Goal: Task Accomplishment & Management: Manage account settings

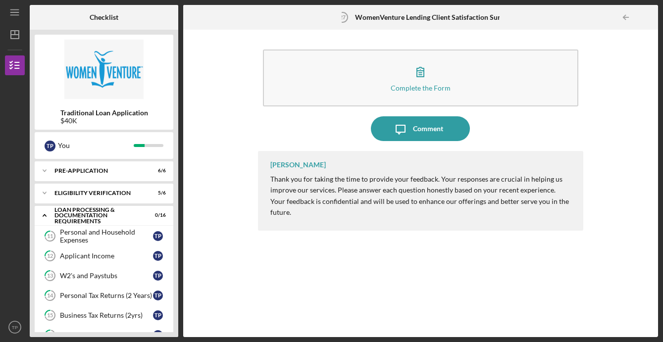
scroll to position [265, 0]
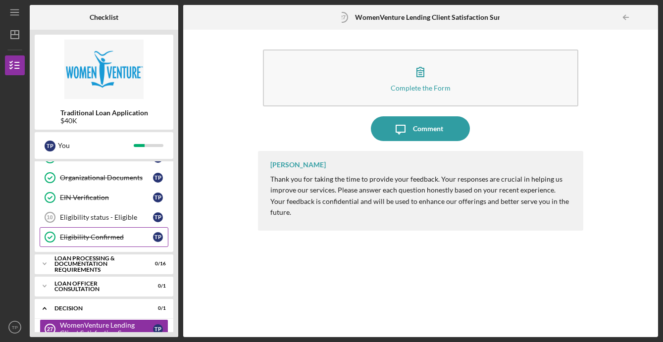
scroll to position [93, 0]
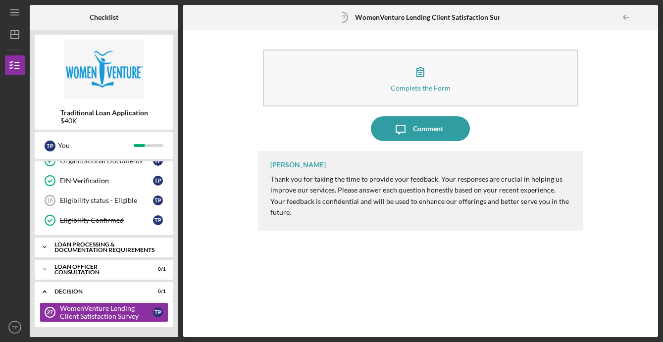
click at [47, 248] on icon "Icon/Expander" at bounding box center [45, 247] width 20 height 20
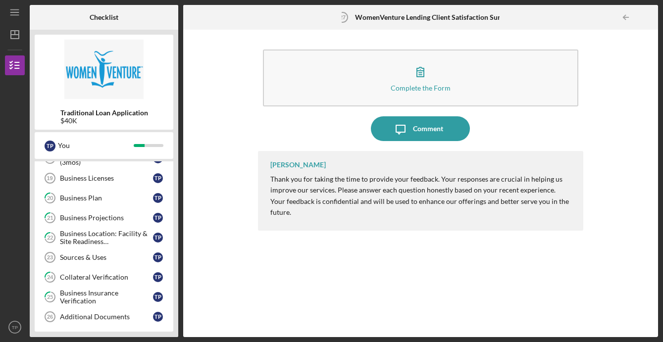
scroll to position [340, 0]
click at [83, 262] on link "Sources & Uses 23 Sources & Uses T P" at bounding box center [104, 259] width 129 height 20
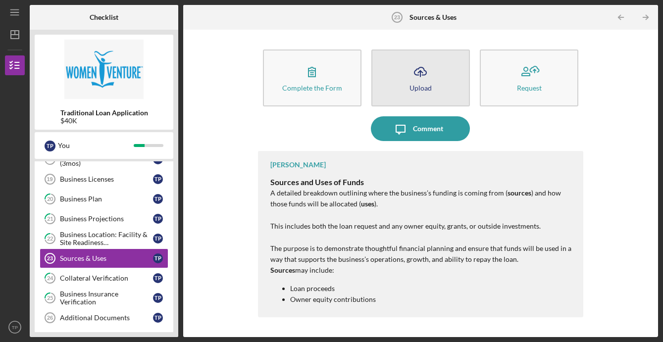
click at [438, 92] on button "Icon/Upload Upload" at bounding box center [420, 78] width 99 height 57
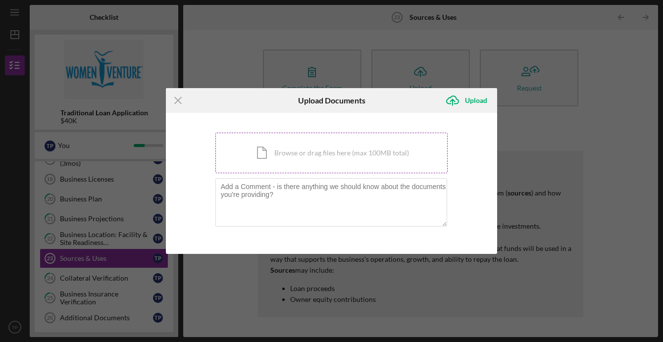
click at [315, 157] on div "Icon/Document Browse or drag files here (max 100MB total) Tap to choose files o…" at bounding box center [331, 153] width 233 height 41
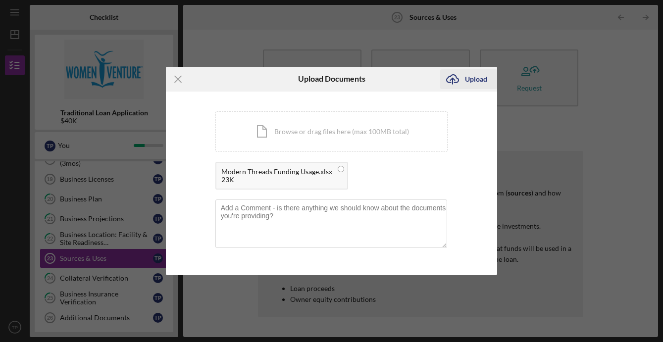
click at [468, 79] on div "Upload" at bounding box center [476, 79] width 22 height 20
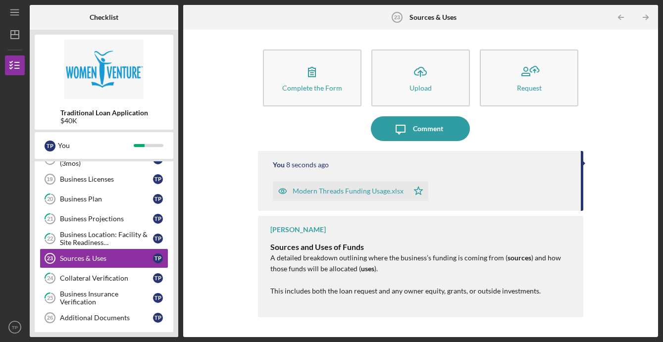
click at [234, 263] on div "Complete the Form Form Icon/Upload Upload Request Icon/Message Comment You 8 se…" at bounding box center [420, 184] width 465 height 298
click at [91, 183] on link "Business Licenses 19 Business Licenses T P" at bounding box center [104, 179] width 129 height 20
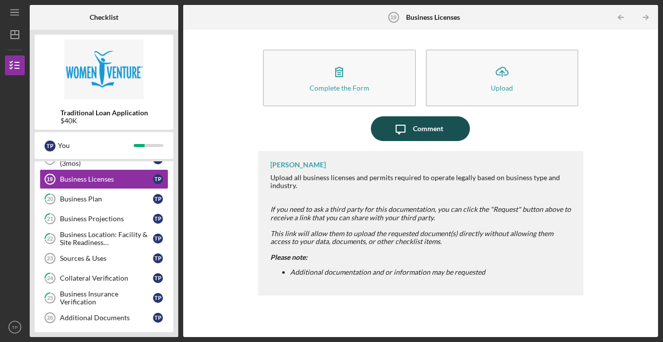
click at [440, 127] on div "Comment" at bounding box center [428, 128] width 30 height 25
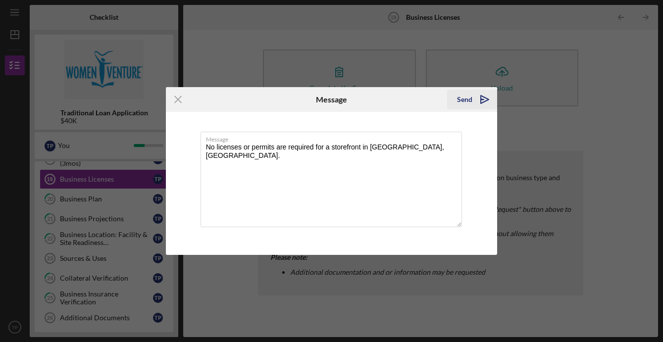
type textarea "No licenses or permits are required for a storefront in [GEOGRAPHIC_DATA], [GEO…"
click at [470, 99] on div "Send" at bounding box center [464, 100] width 15 height 20
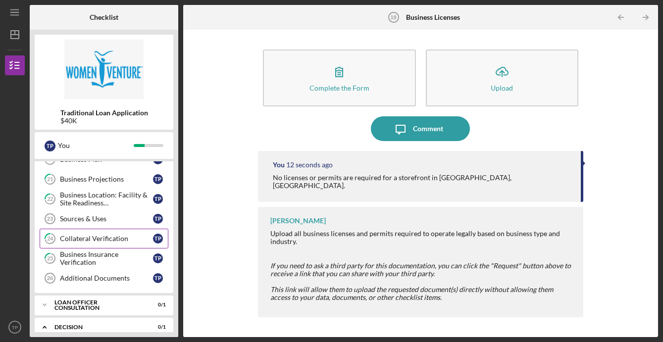
scroll to position [379, 0]
click at [117, 199] on div "Business Location: Facility & Site Readiness Documentation" at bounding box center [106, 200] width 93 height 16
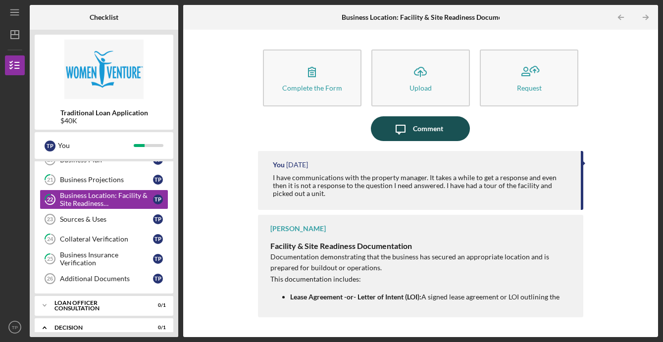
click at [416, 130] on div "Comment" at bounding box center [428, 128] width 30 height 25
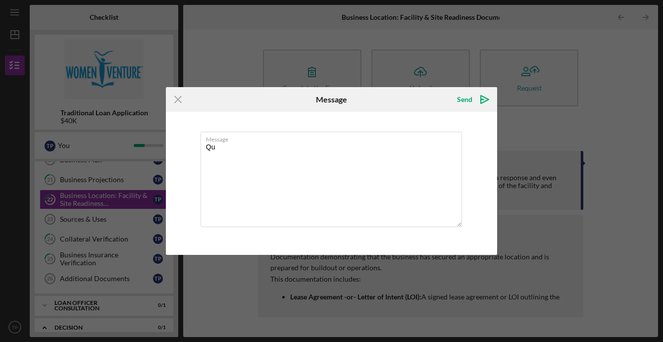
type textarea "Q"
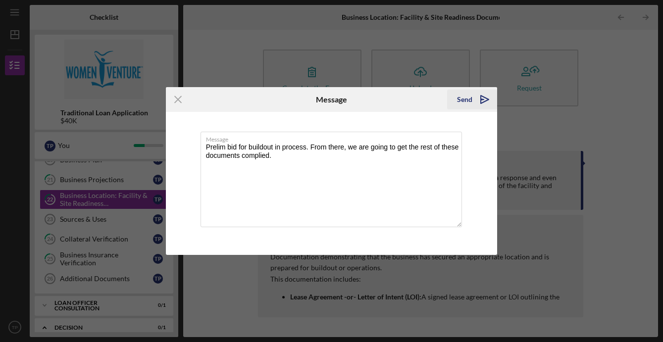
type textarea "Prelim bid for buildout in process. From there, we are going to get the rest of…"
click at [482, 101] on icon "Icon/icon-invite-send" at bounding box center [484, 99] width 25 height 25
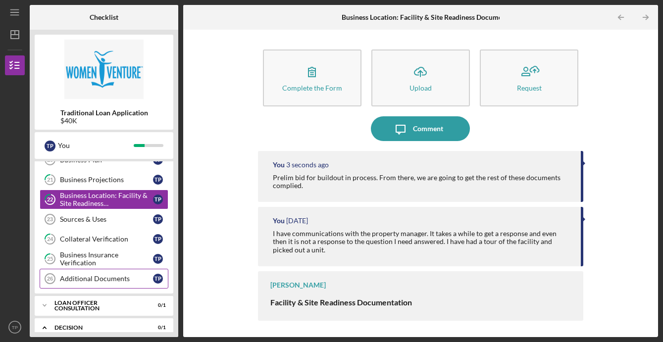
click at [102, 275] on div "Additional Documents" at bounding box center [106, 279] width 93 height 8
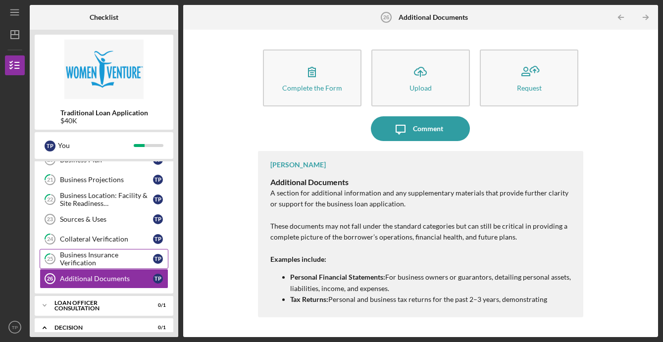
click at [103, 257] on div "Business Insurance Verification" at bounding box center [106, 259] width 93 height 16
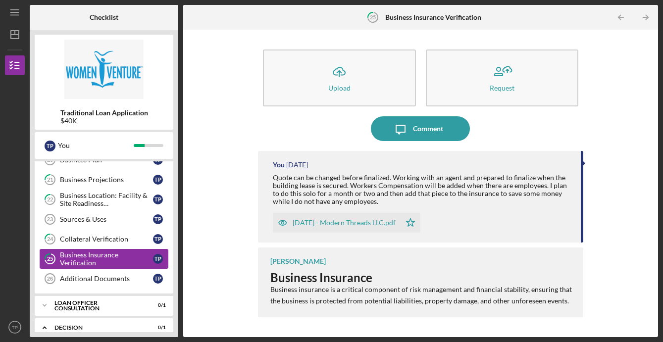
click at [104, 249] on link "25 Business Insurance Verification T P" at bounding box center [104, 259] width 129 height 20
click at [99, 239] on div "Collateral Verification" at bounding box center [106, 239] width 93 height 8
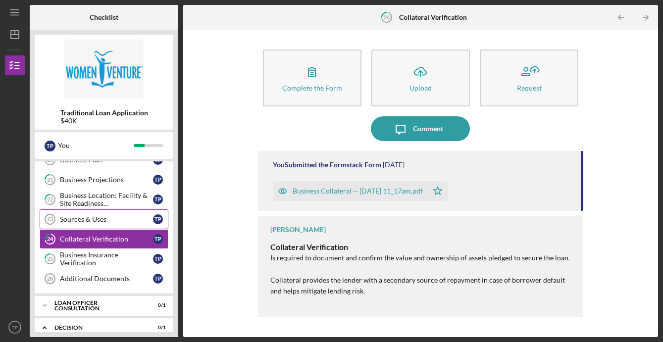
click at [96, 224] on link "Sources & Uses 23 Sources & Uses T P" at bounding box center [104, 219] width 129 height 20
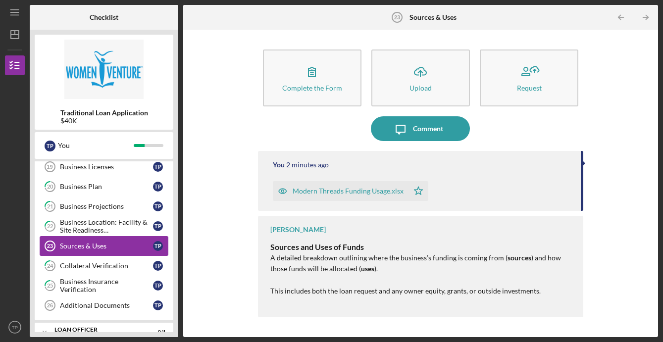
scroll to position [351, 0]
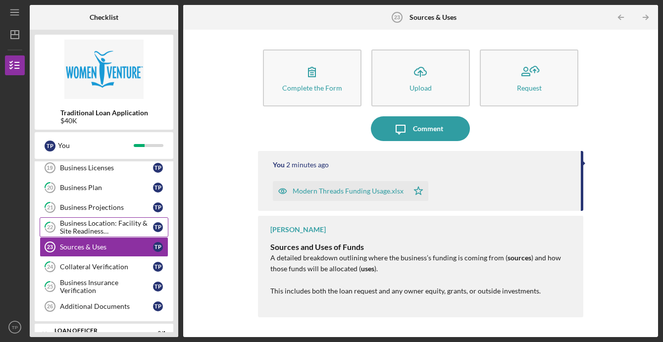
click at [91, 219] on div "Business Location: Facility & Site Readiness Documentation" at bounding box center [106, 227] width 93 height 16
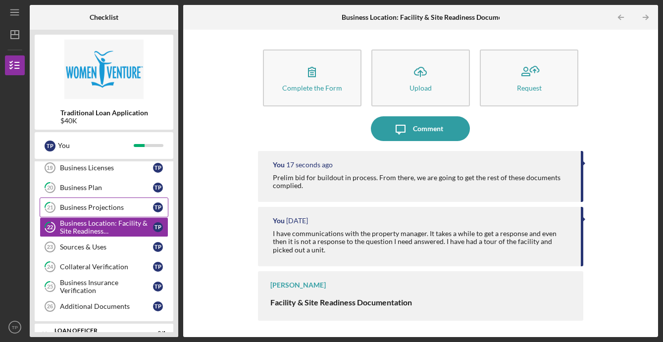
click at [92, 210] on div "Business Projections" at bounding box center [106, 208] width 93 height 8
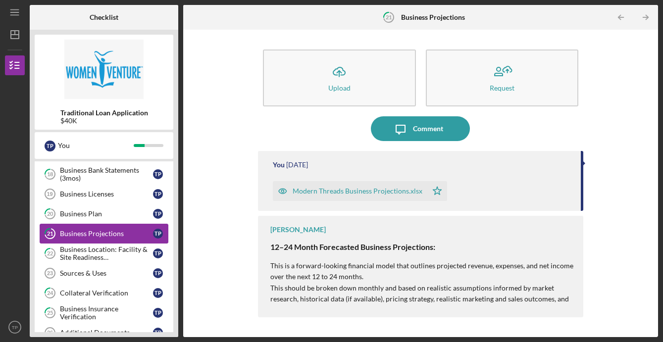
scroll to position [324, 0]
click at [92, 210] on link "20 Business Plan T P" at bounding box center [104, 215] width 129 height 20
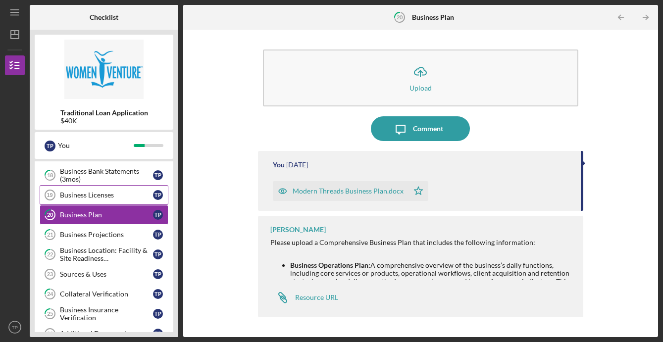
click at [93, 198] on div "Business Licenses" at bounding box center [106, 195] width 93 height 8
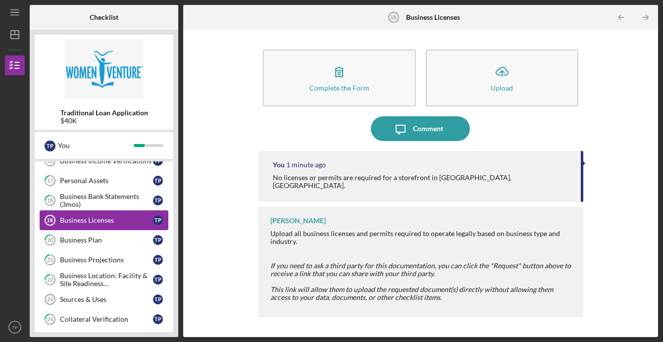
scroll to position [290, 0]
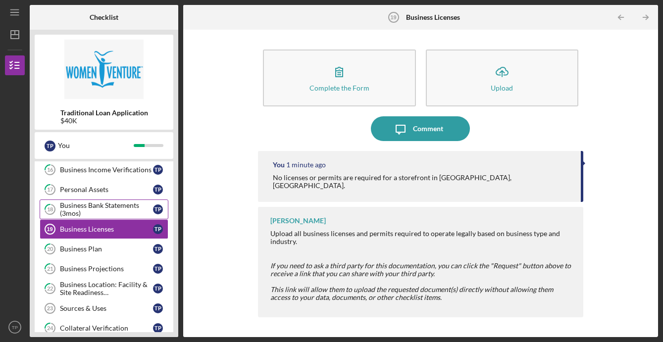
click at [89, 208] on div "Business Bank Statements (3mos)" at bounding box center [106, 210] width 93 height 16
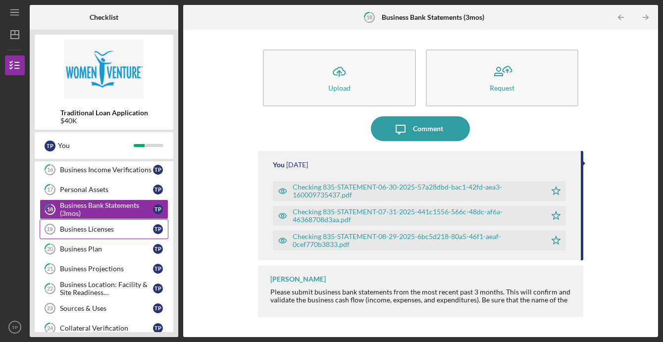
click at [91, 227] on div "Business Licenses" at bounding box center [106, 229] width 93 height 8
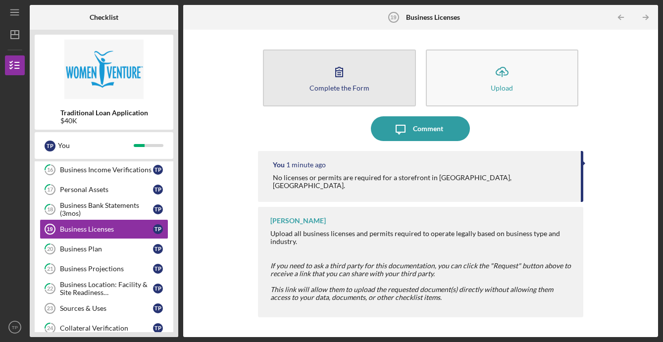
click at [319, 90] on div "Complete the Form" at bounding box center [339, 87] width 60 height 7
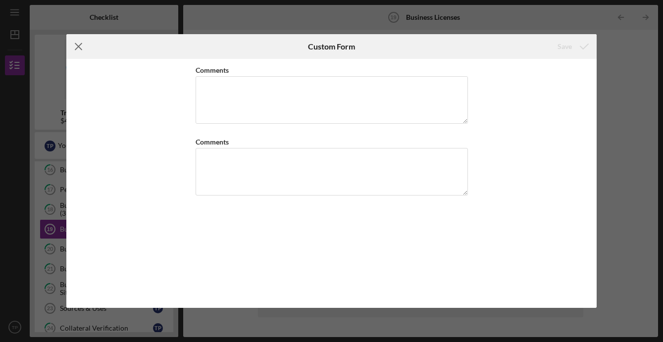
click at [80, 44] on line at bounding box center [78, 47] width 6 height 6
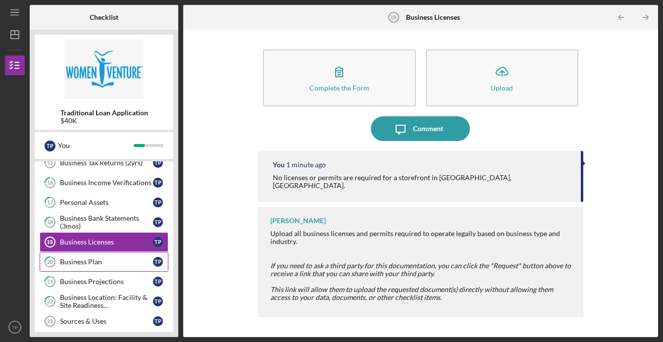
scroll to position [276, 0]
click at [101, 319] on div "Sources & Uses" at bounding box center [106, 322] width 93 height 8
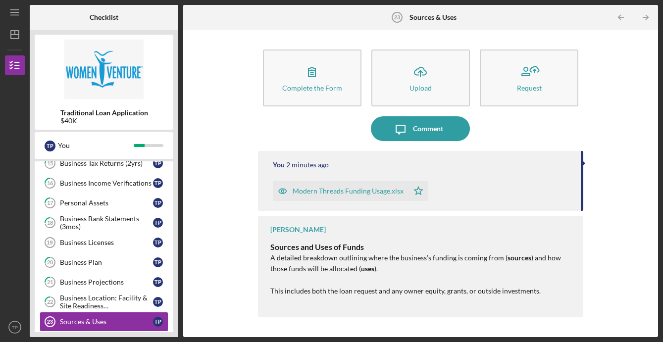
click at [316, 108] on div "Complete the Form Form Icon/Upload Upload Request" at bounding box center [420, 78] width 325 height 67
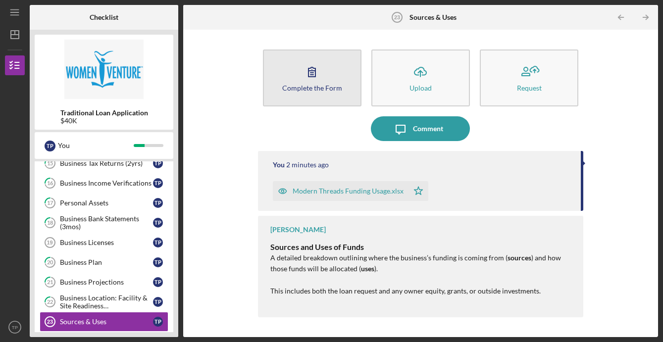
click at [315, 94] on button "Complete the Form Form" at bounding box center [312, 78] width 99 height 57
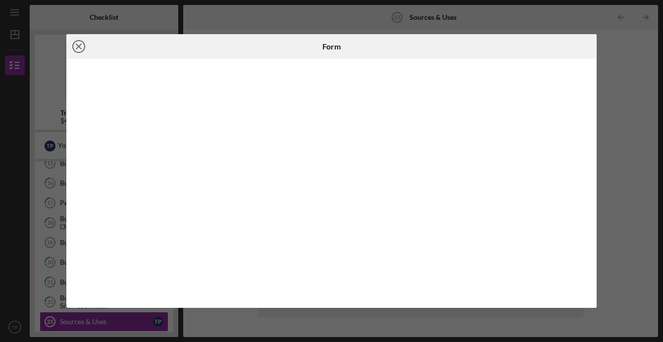
click at [78, 46] on line at bounding box center [78, 46] width 5 height 5
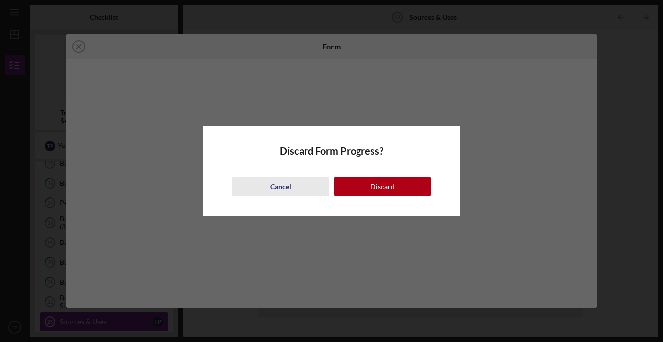
click at [279, 184] on div "Cancel" at bounding box center [280, 187] width 21 height 20
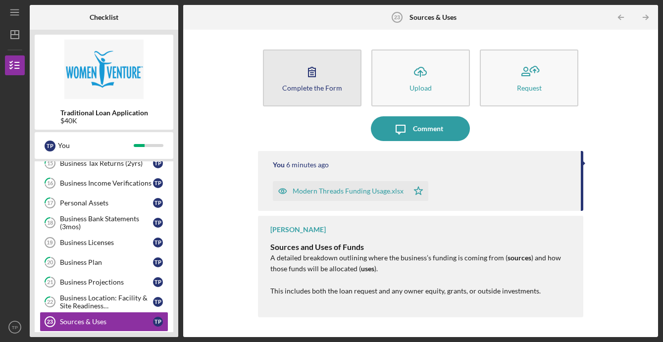
click at [321, 103] on button "Complete the Form Form" at bounding box center [312, 78] width 99 height 57
click at [329, 86] on div "Complete the Form" at bounding box center [312, 87] width 60 height 7
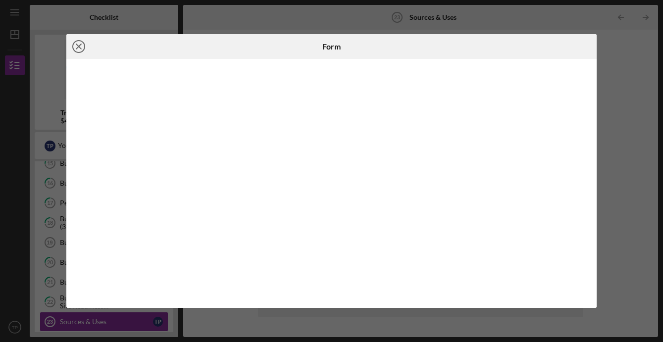
click at [79, 51] on icon "Icon/Close" at bounding box center [78, 46] width 25 height 25
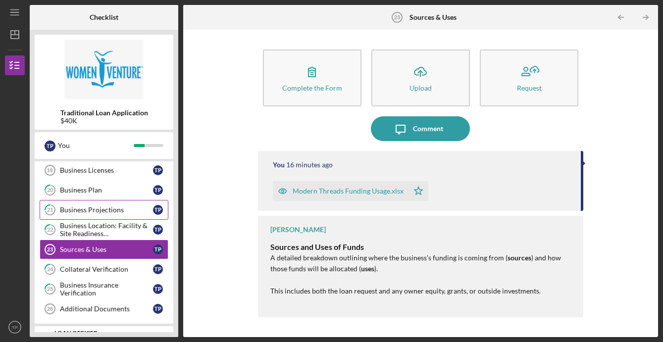
scroll to position [351, 0]
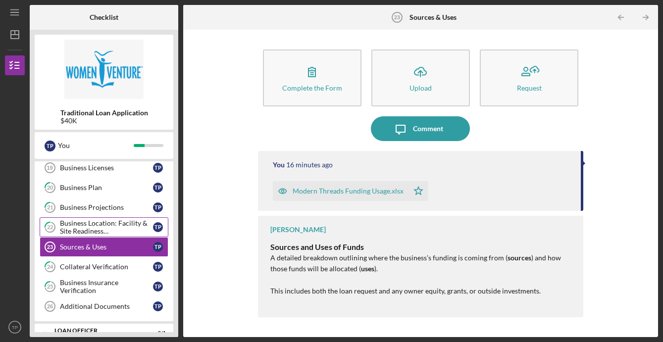
click at [109, 231] on div "Business Location: Facility & Site Readiness Documentation" at bounding box center [106, 227] width 93 height 16
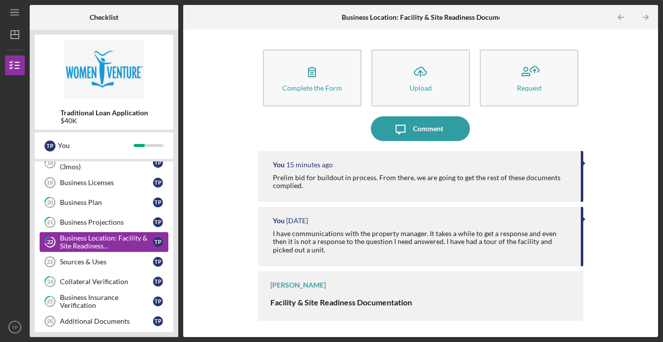
scroll to position [335, 0]
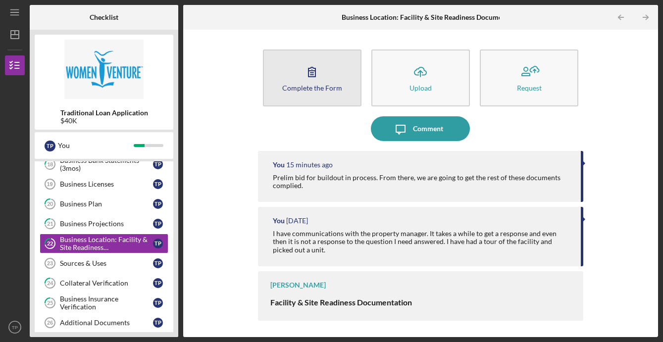
click at [303, 95] on button "Complete the Form Form" at bounding box center [312, 78] width 99 height 57
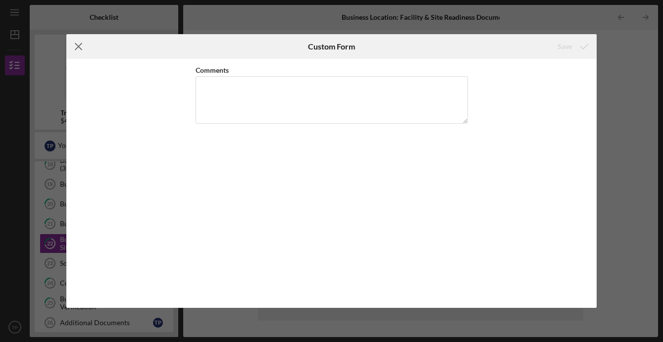
click at [81, 49] on line at bounding box center [78, 47] width 6 height 6
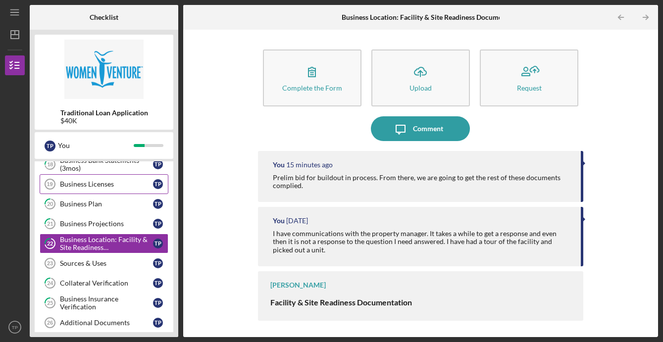
click at [97, 184] on div "Business Licenses" at bounding box center [106, 184] width 93 height 8
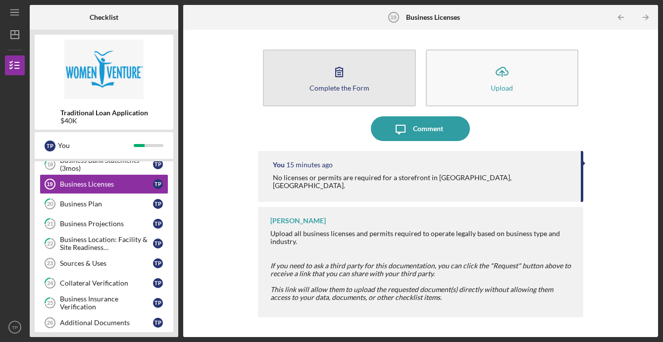
click at [317, 91] on div "Complete the Form" at bounding box center [339, 87] width 60 height 7
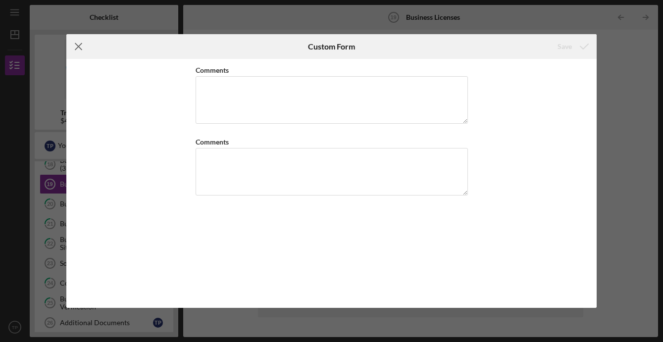
click at [80, 45] on icon "Icon/Menu Close" at bounding box center [78, 46] width 25 height 25
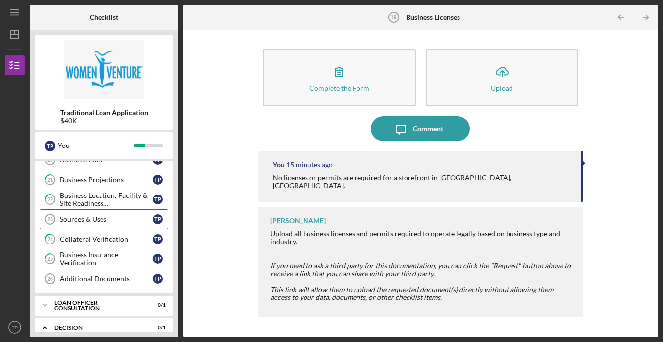
scroll to position [415, 0]
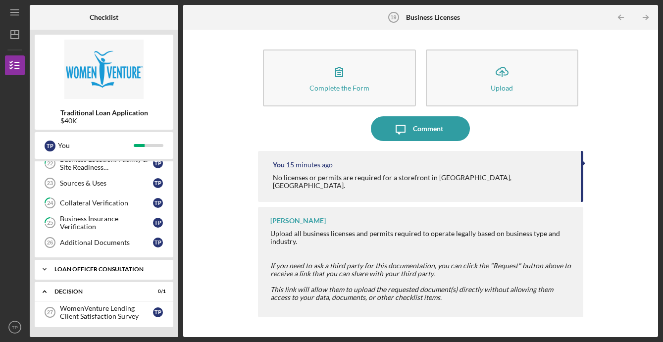
click at [90, 269] on div "Loan Officer Consultation" at bounding box center [107, 269] width 106 height 6
